Goal: Task Accomplishment & Management: Manage account settings

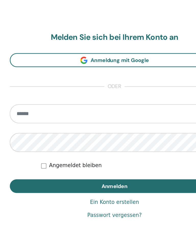
scroll to position [230, 0]
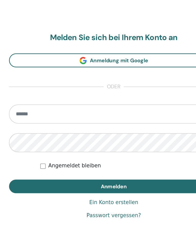
click at [76, 120] on input "email" at bounding box center [98, 127] width 164 height 15
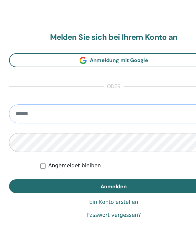
type input "**********"
click at [89, 178] on button "Anmelden" at bounding box center [98, 183] width 164 height 11
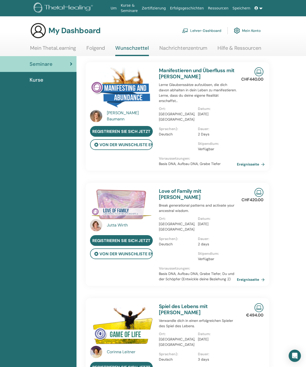
click at [141, 142] on button "von der Wunschliste entfernen" at bounding box center [121, 144] width 63 height 11
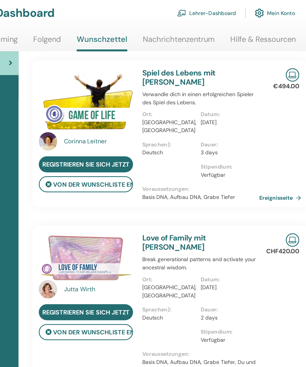
click at [237, 150] on link "Ereignisseite" at bounding box center [252, 154] width 30 height 8
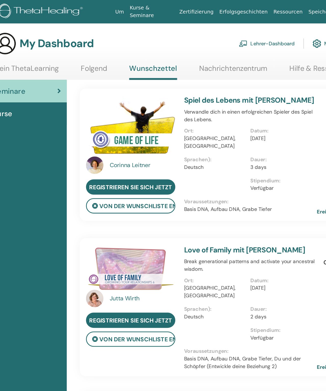
click at [108, 143] on button "von der Wunschliste entfernen" at bounding box center [126, 144] width 63 height 11
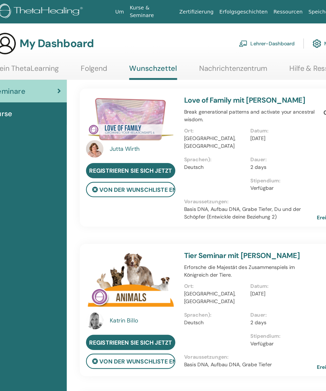
click at [91, 49] on link "Folgend" at bounding box center [100, 50] width 19 height 10
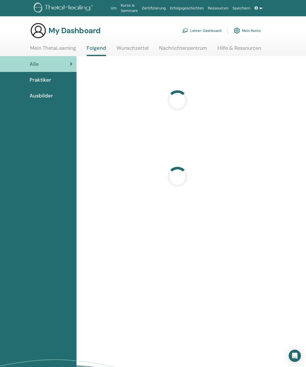
scroll to position [15, 0]
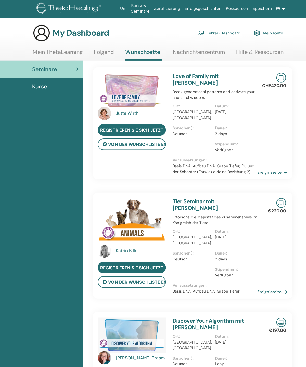
click at [255, 265] on link "Ereignisseite" at bounding box center [252, 269] width 30 height 8
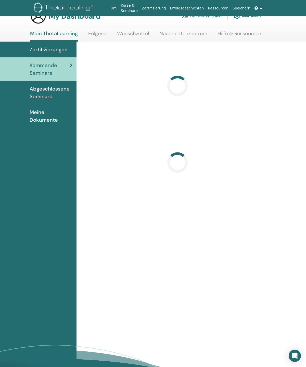
scroll to position [15, 0]
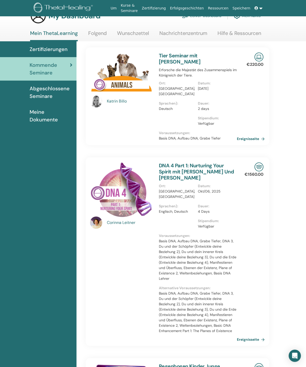
click at [254, 135] on link "Ereignisseite" at bounding box center [252, 139] width 30 height 8
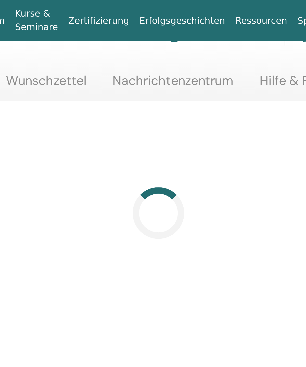
scroll to position [16, 115]
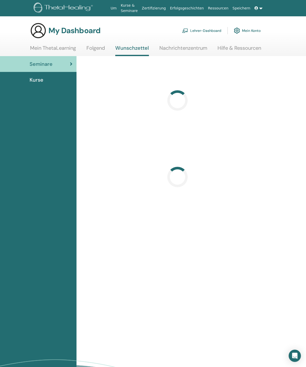
scroll to position [56, 0]
